Goal: Task Accomplishment & Management: Manage account settings

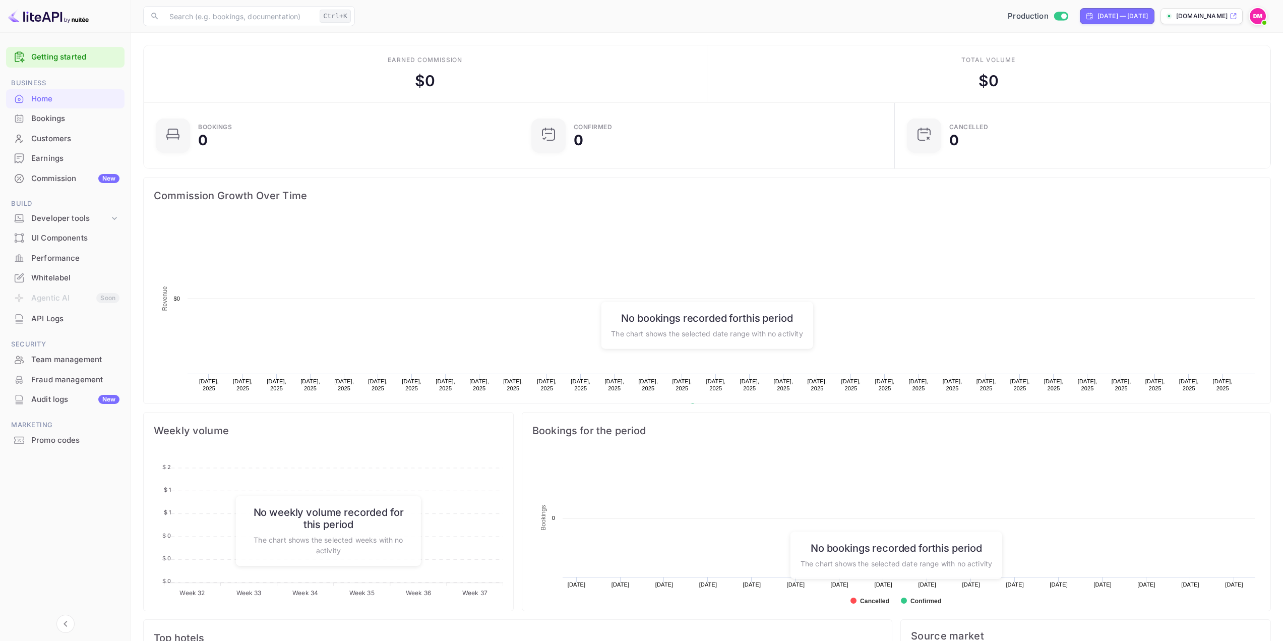
scroll to position [156, 362]
click at [71, 224] on div "Developer tools" at bounding box center [65, 219] width 118 height 18
click at [63, 254] on p "API Keys" at bounding box center [50, 251] width 30 height 11
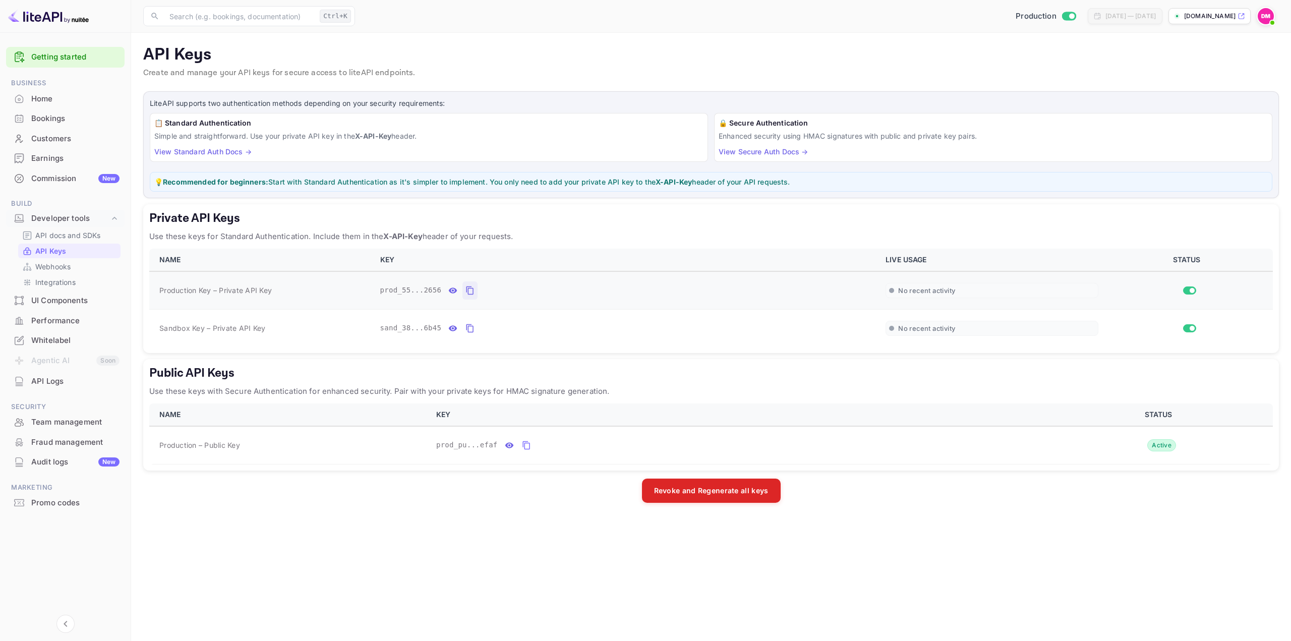
click at [465, 293] on icon "private api keys table" at bounding box center [469, 290] width 9 height 12
click at [466, 289] on icon "private api keys table" at bounding box center [469, 290] width 9 height 12
click at [465, 285] on icon "private api keys table" at bounding box center [469, 290] width 9 height 12
click at [470, 21] on div "Production [DATE] — [DATE] [DOMAIN_NAME]" at bounding box center [819, 16] width 920 height 18
click at [466, 291] on icon "private api keys table" at bounding box center [469, 290] width 7 height 9
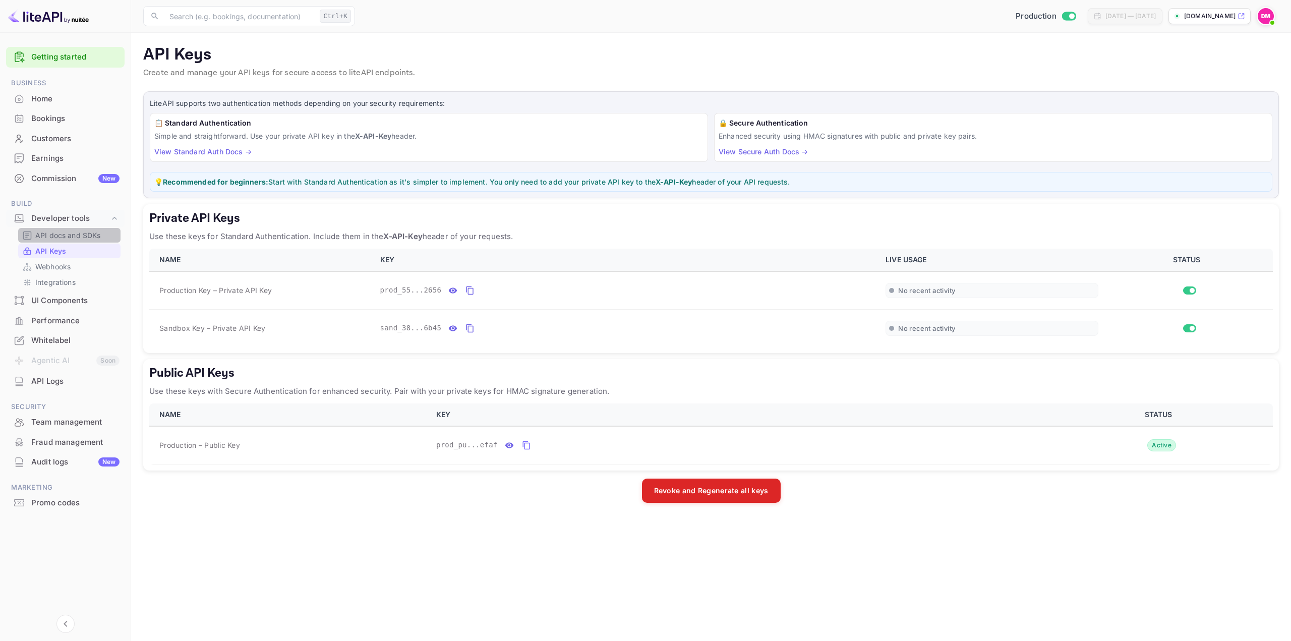
click at [57, 236] on p "API docs and SDKs" at bounding box center [68, 235] width 66 height 11
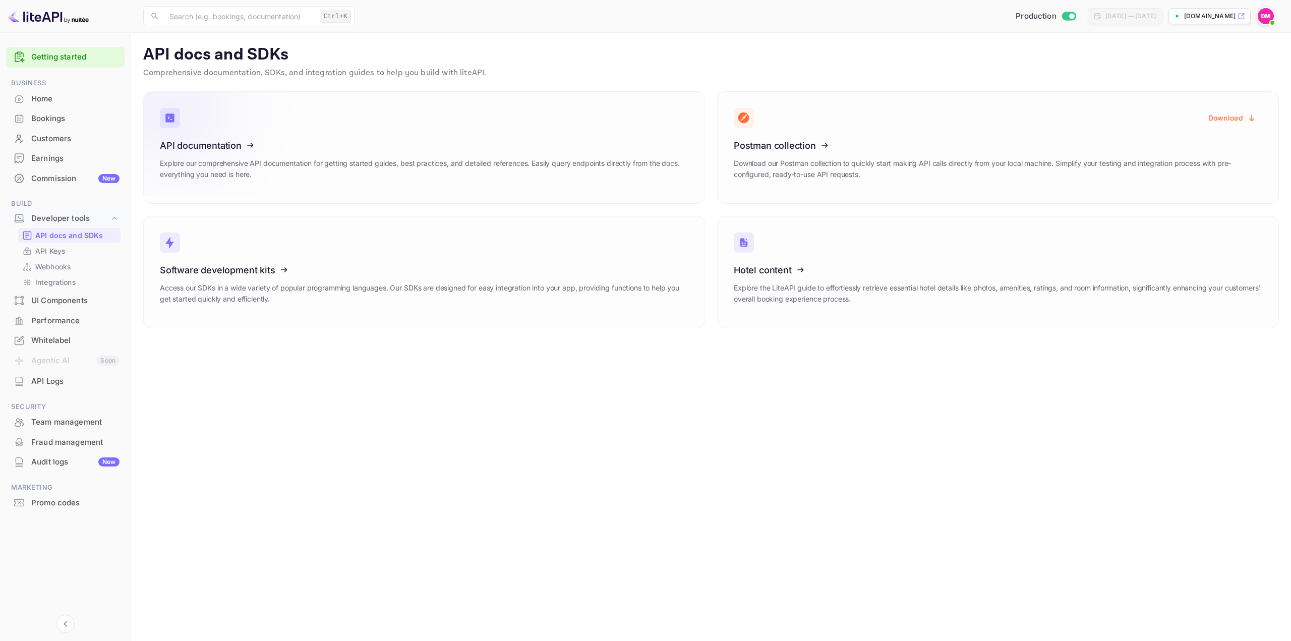
click at [225, 154] on icon at bounding box center [222, 144] width 157 height 104
click at [256, 260] on icon at bounding box center [222, 268] width 157 height 104
click at [240, 152] on icon at bounding box center [222, 144] width 157 height 104
